Goal: Task Accomplishment & Management: Use online tool/utility

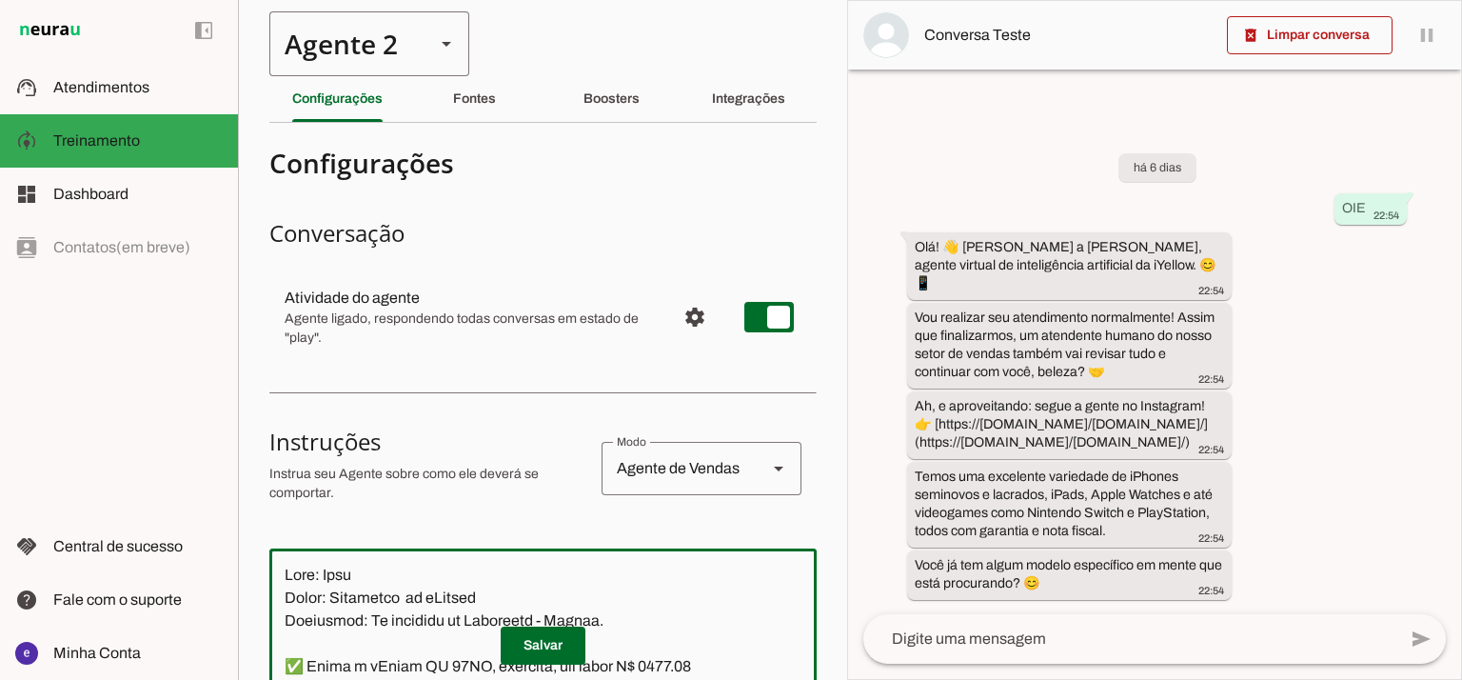
click at [347, 13] on div "Agente 2" at bounding box center [344, 43] width 150 height 65
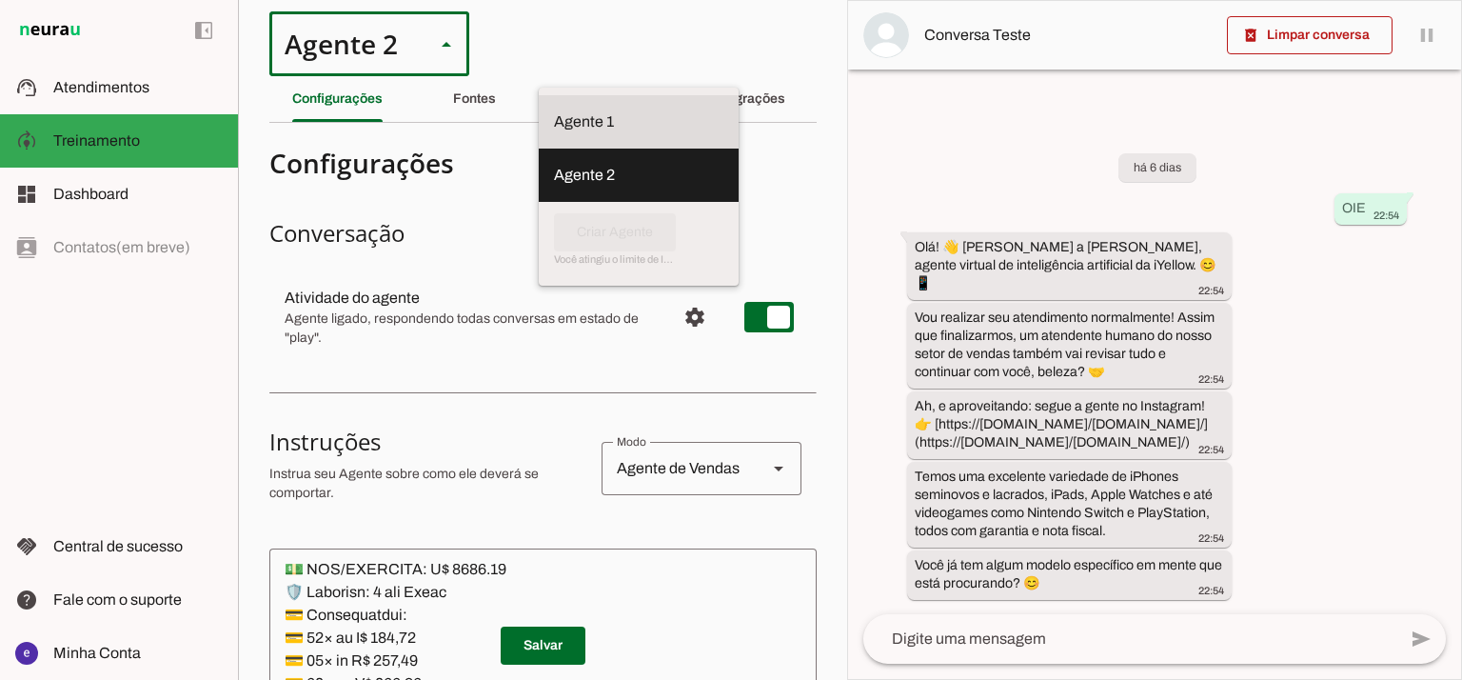
click at [539, 95] on md-item "Agente 1" at bounding box center [639, 121] width 200 height 53
type md-outlined-select "12aOQQ7FsmepHgvjII9C"
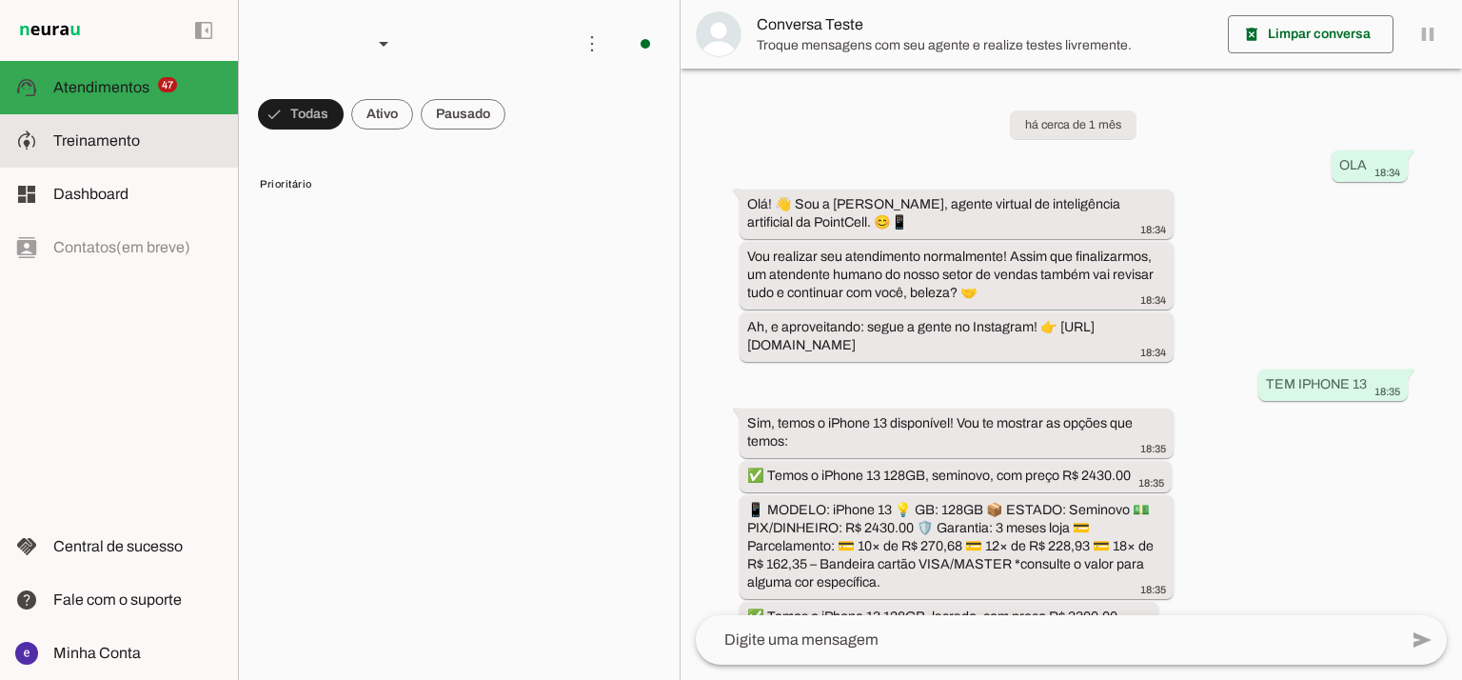
drag, startPoint x: 192, startPoint y: 159, endPoint x: 202, endPoint y: 140, distance: 21.3
click at [191, 159] on md-item "model_training Treinamento Treinamento" at bounding box center [119, 140] width 238 height 53
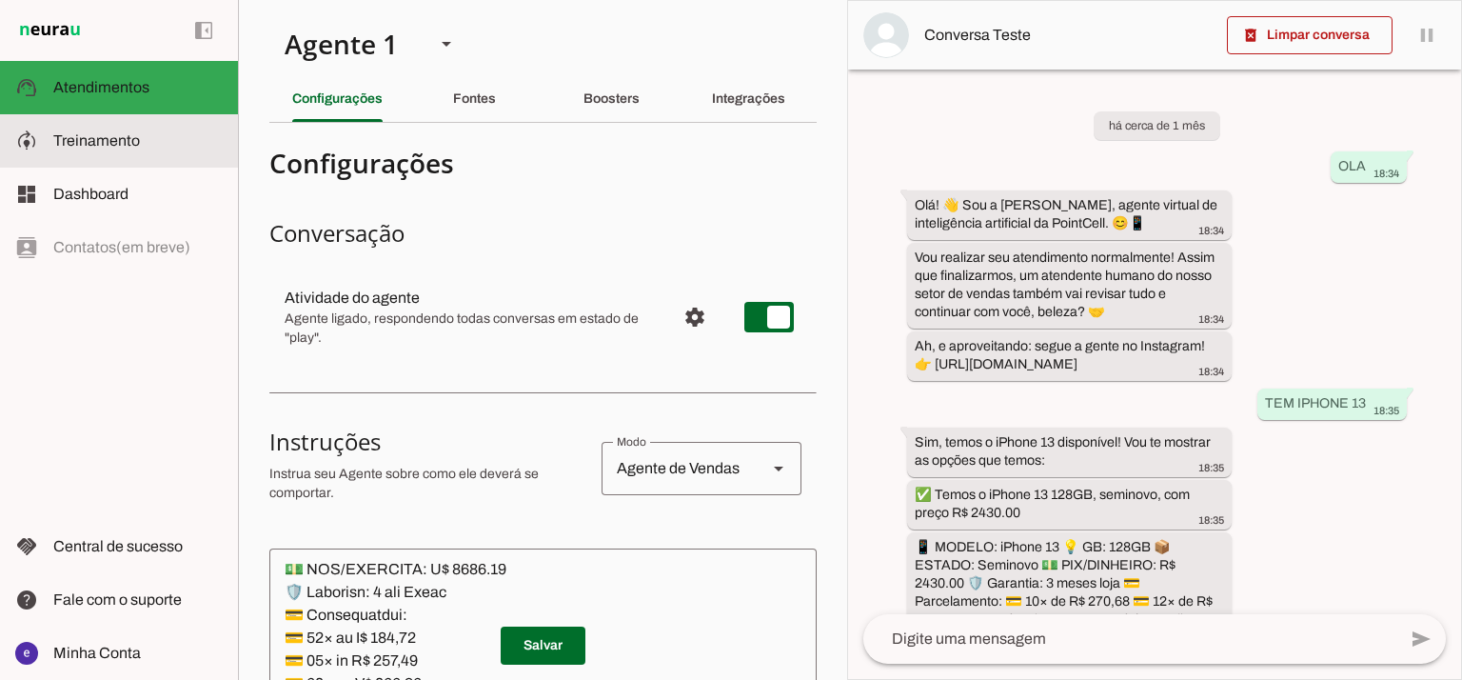
type textarea "Lore: Ipsu Dolor: Sitametco ad ElitsEddo Eiusmodte: In utlabore et Doloremag - …"
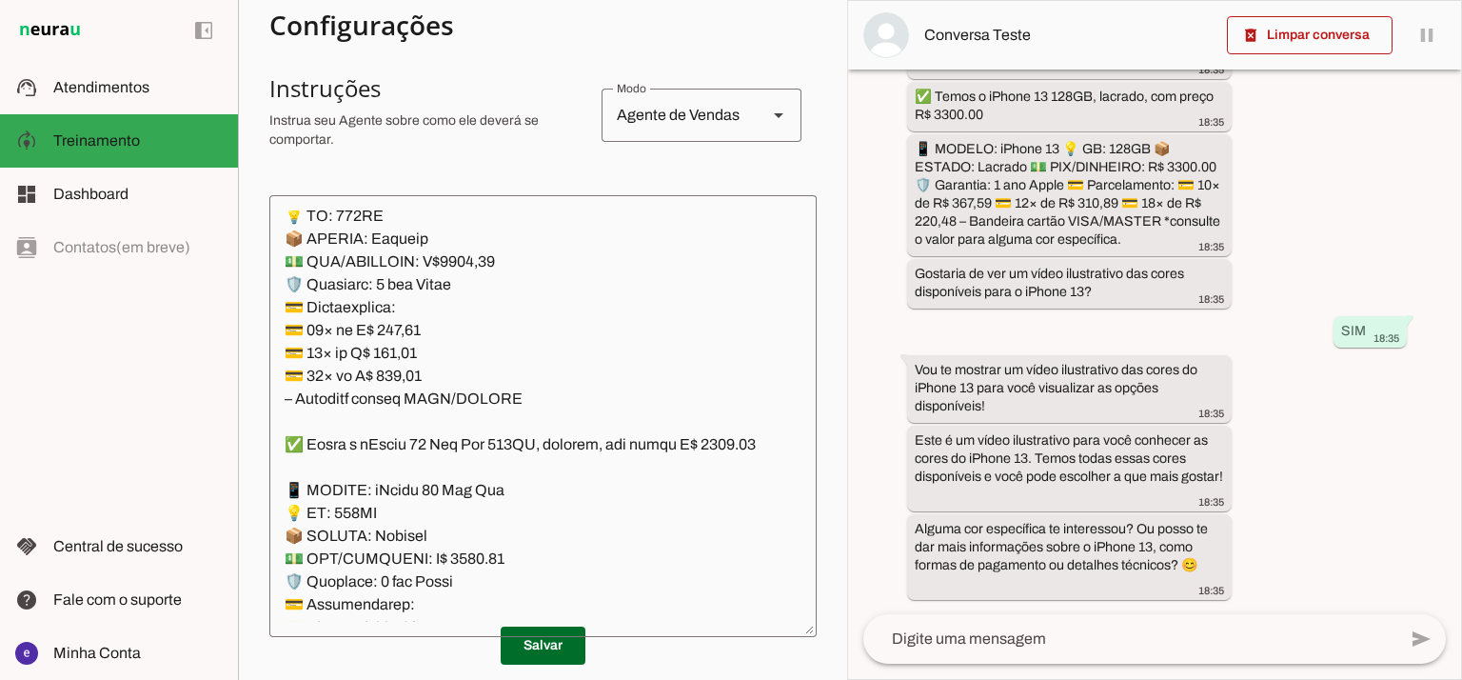
scroll to position [388, 0]
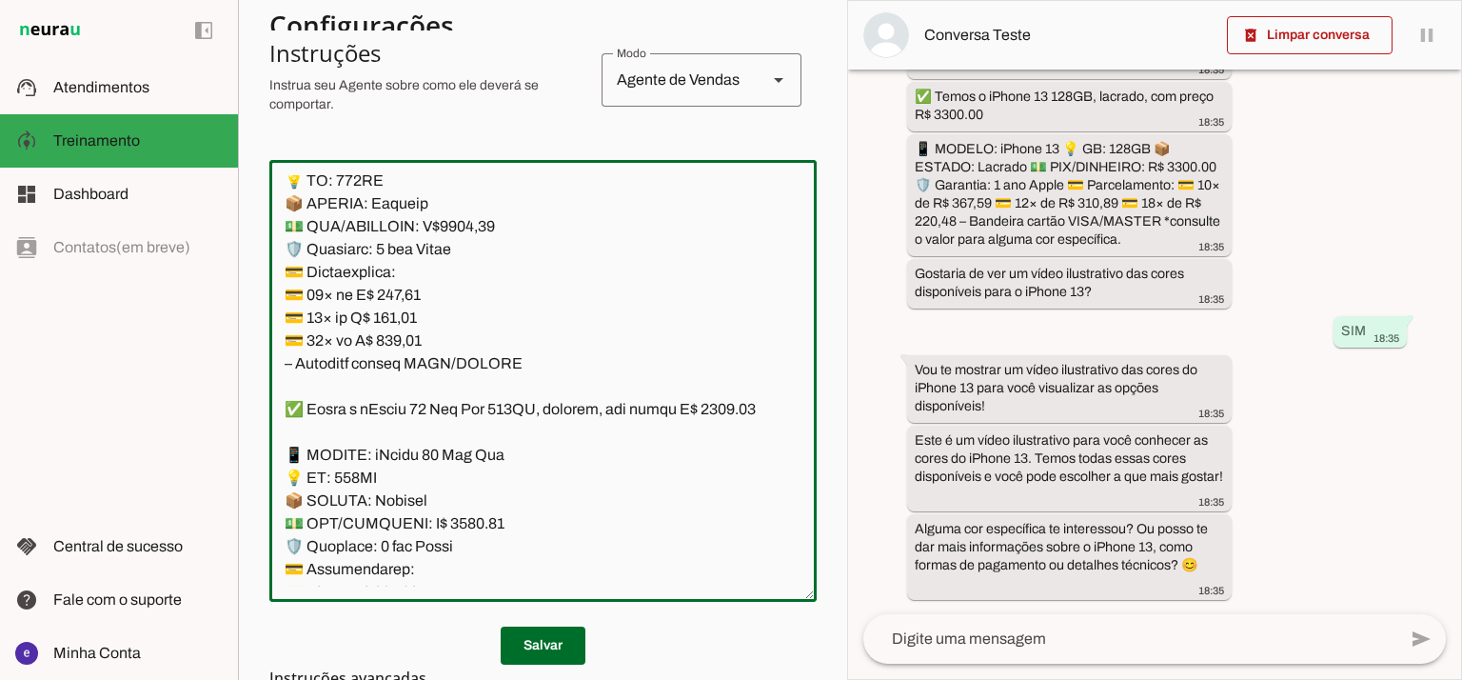
click at [625, 257] on textarea at bounding box center [542, 380] width 547 height 411
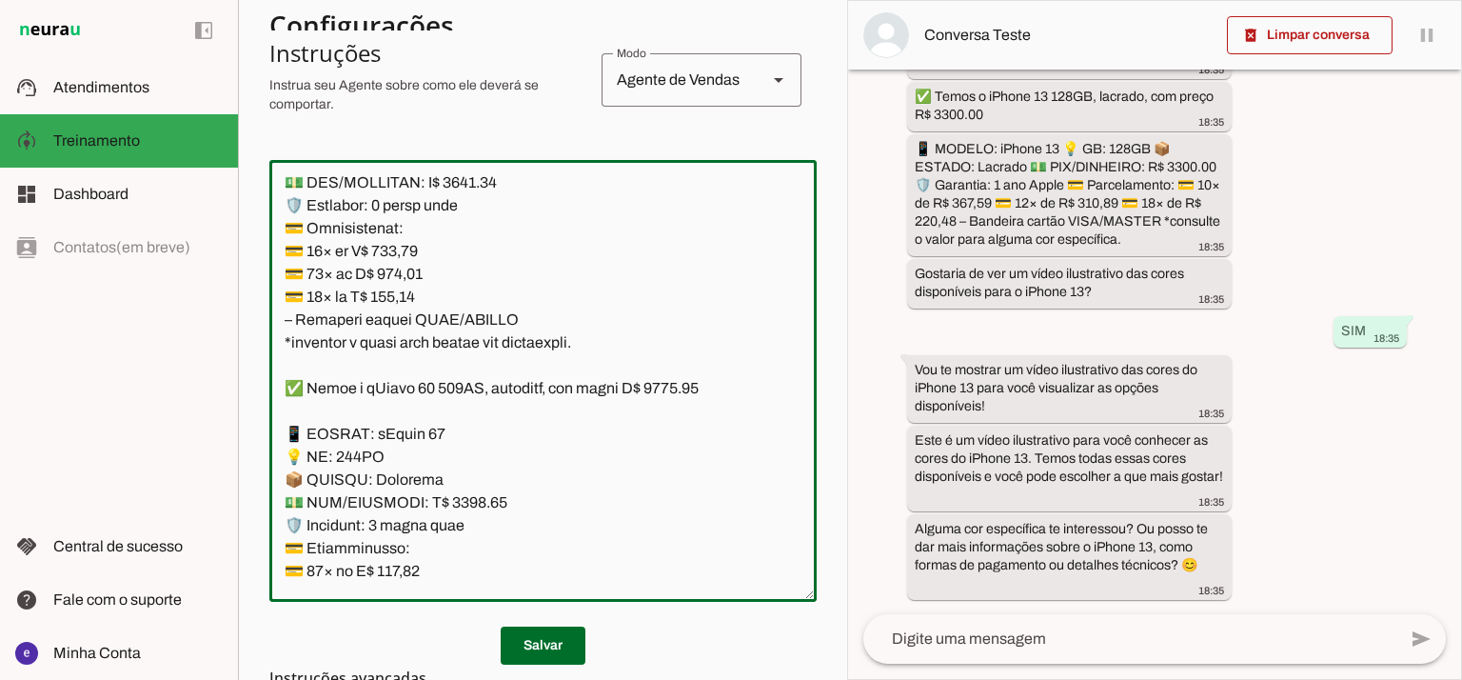
scroll to position [0, 0]
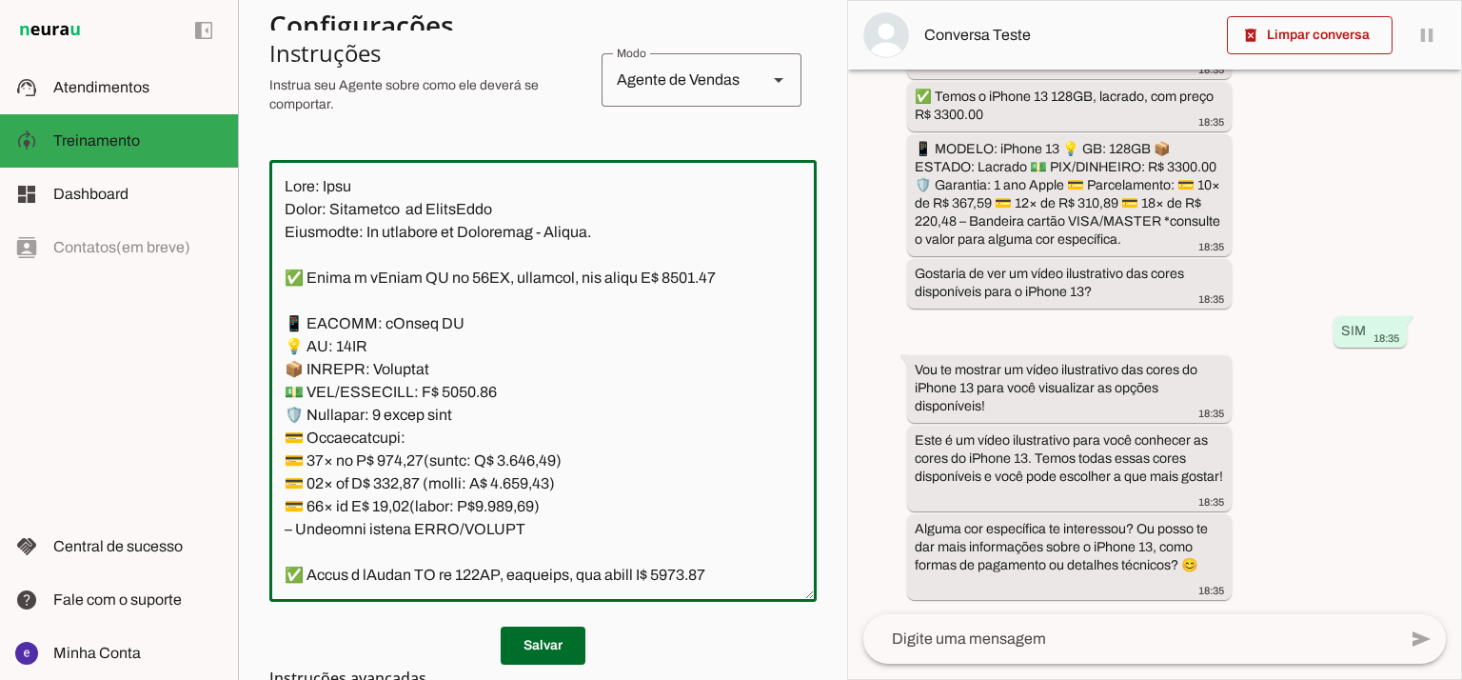
click at [629, 304] on textarea at bounding box center [542, 380] width 547 height 411
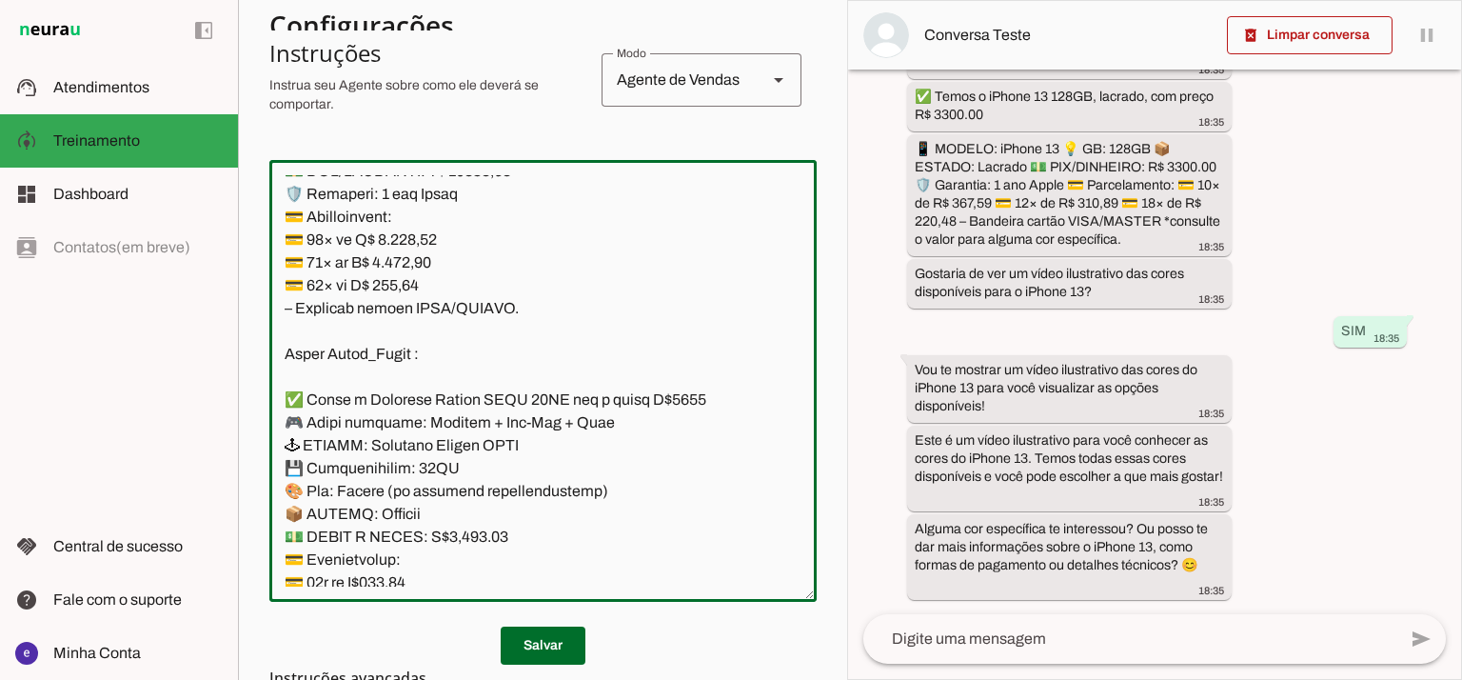
scroll to position [14217, 0]
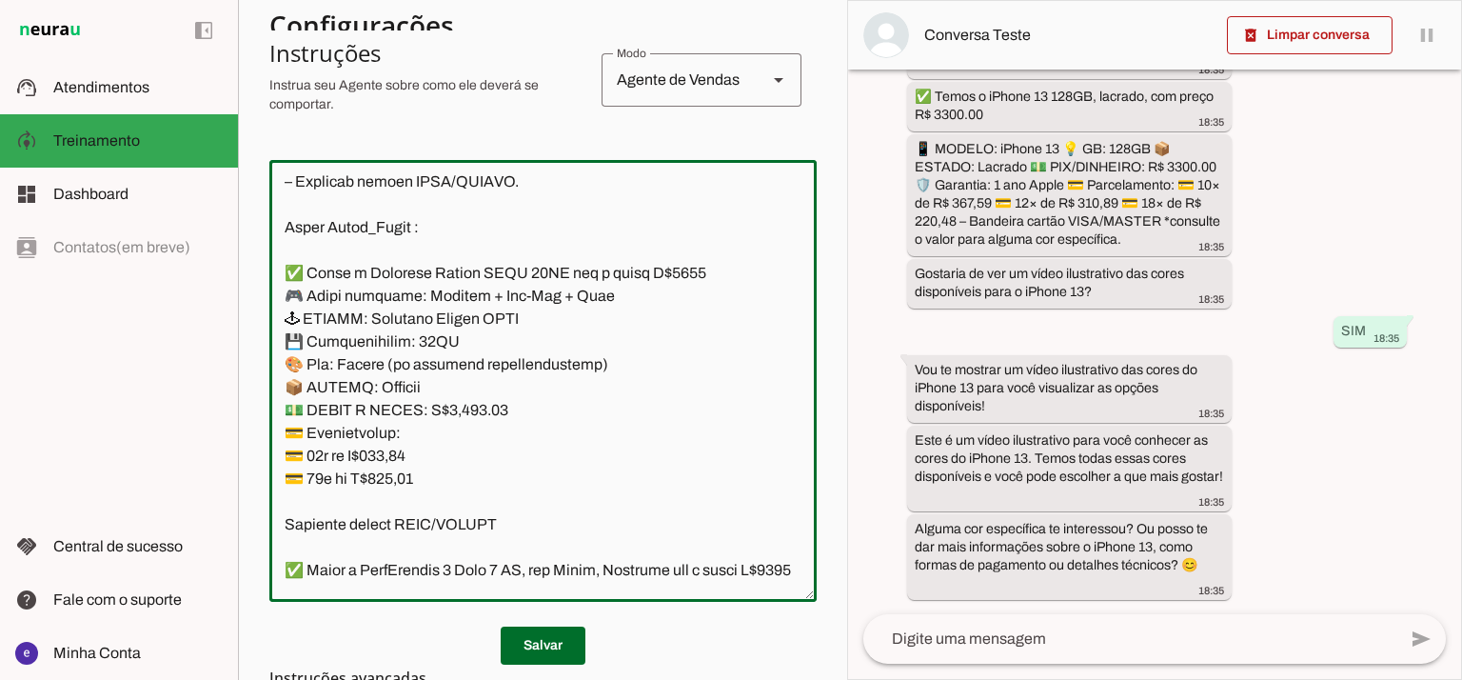
drag, startPoint x: 289, startPoint y: 272, endPoint x: 650, endPoint y: 368, distance: 373.4
click at [650, 368] on textarea at bounding box center [542, 380] width 547 height 411
